Goal: Information Seeking & Learning: Learn about a topic

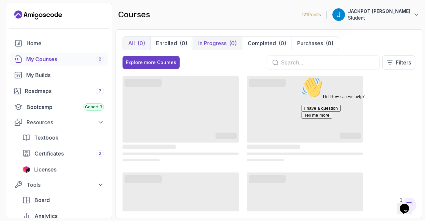
click at [219, 43] on p "In Progress" at bounding box center [212, 43] width 28 height 8
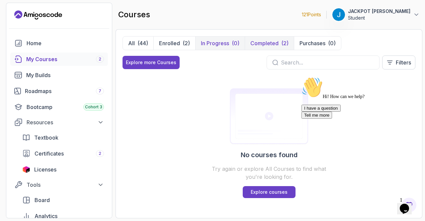
click at [266, 44] on p "Completed" at bounding box center [264, 43] width 28 height 8
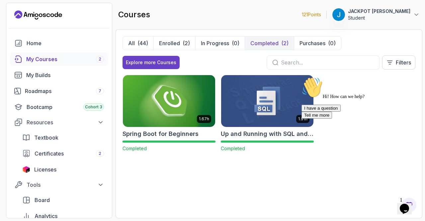
click at [178, 122] on img at bounding box center [168, 101] width 97 height 54
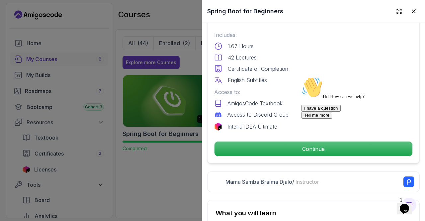
scroll to position [177, 0]
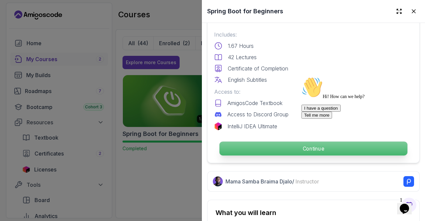
click at [286, 146] on p "Continue" at bounding box center [313, 148] width 188 height 14
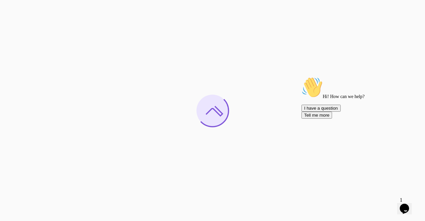
click at [301, 77] on icon "Chat attention grabber" at bounding box center [301, 77] width 0 height 0
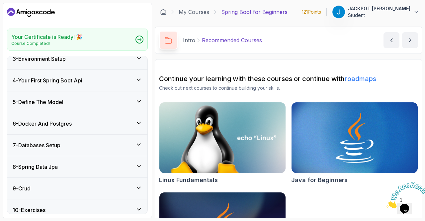
click at [90, 138] on div "7 - Databases Setup" at bounding box center [77, 144] width 140 height 21
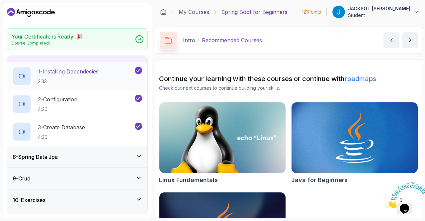
scroll to position [145, 0]
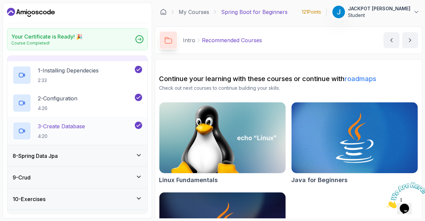
click at [92, 122] on div "3 - Create Database 4:20" at bounding box center [73, 130] width 121 height 19
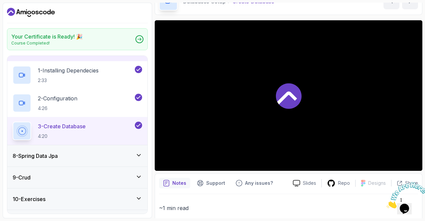
scroll to position [40, 0]
